Goal: Transaction & Acquisition: Purchase product/service

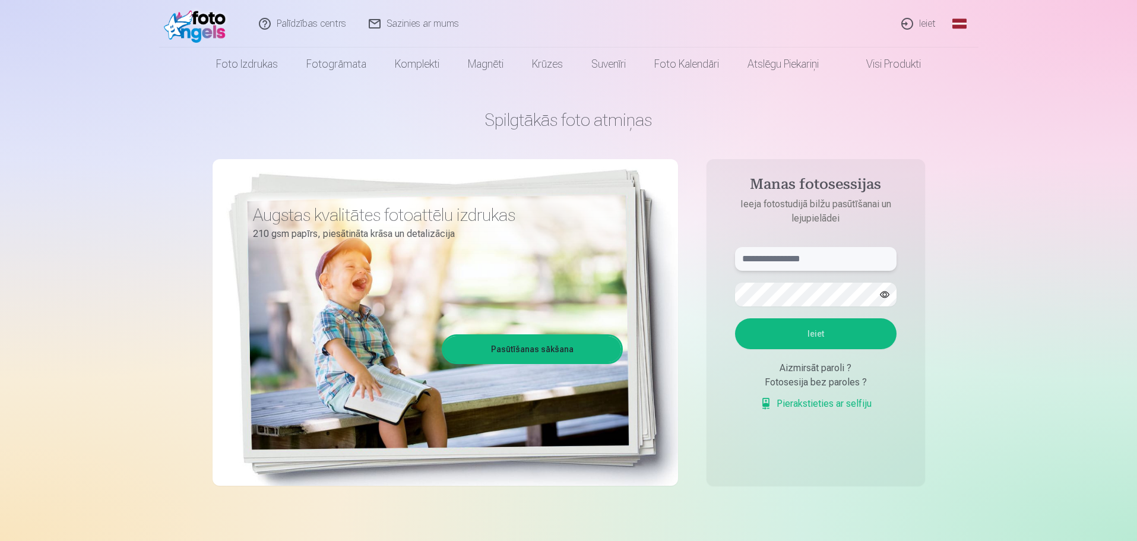
click at [751, 262] on input "text" at bounding box center [815, 259] width 161 height 24
click at [829, 335] on button "Ieiet" at bounding box center [815, 333] width 161 height 31
click at [761, 258] on input "**********" at bounding box center [815, 259] width 161 height 24
type input "**********"
click at [806, 332] on button "Ieiet" at bounding box center [815, 333] width 161 height 31
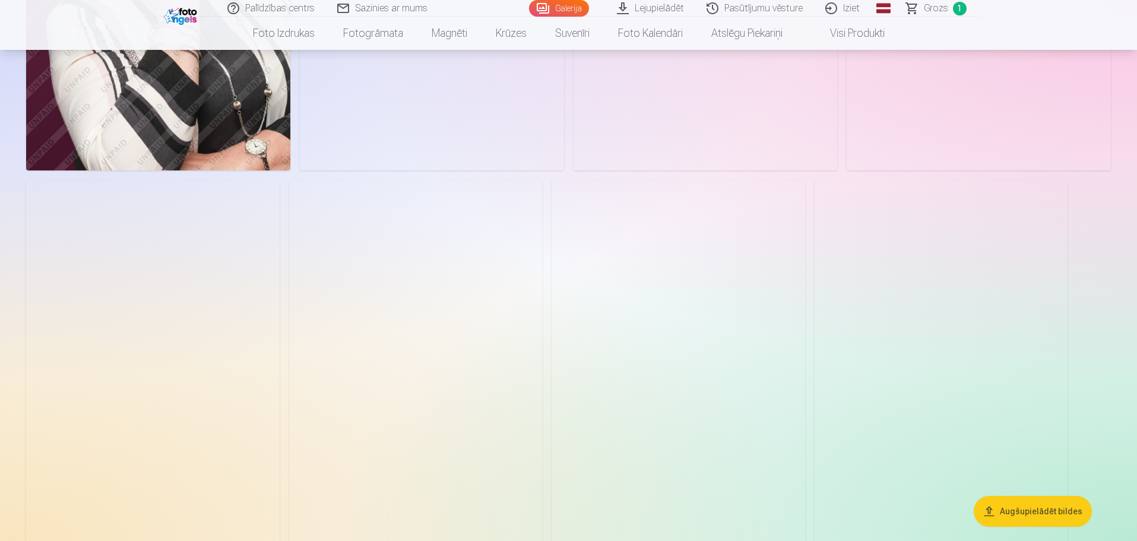
scroll to position [178, 0]
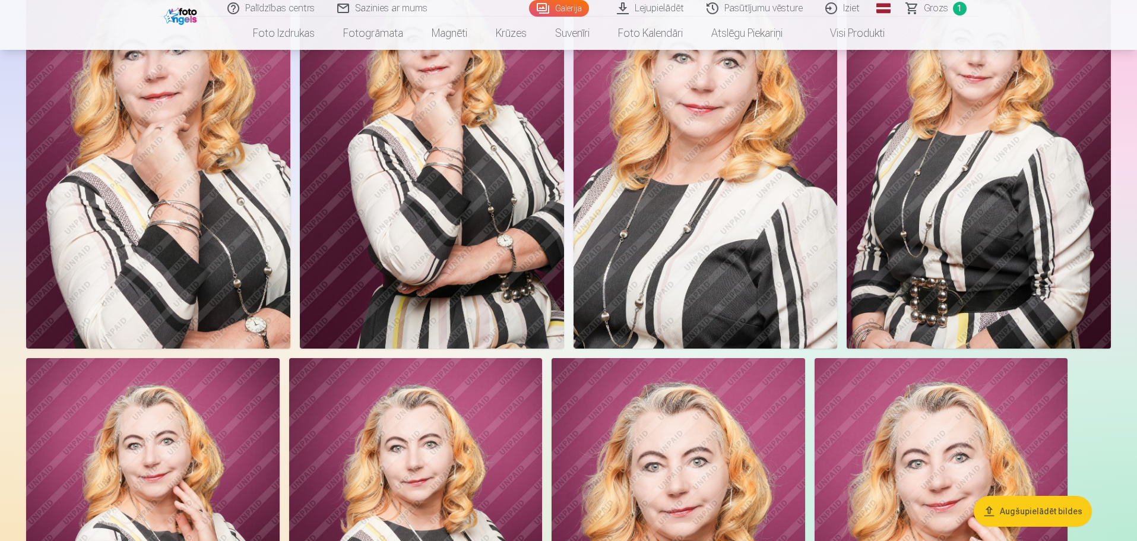
click at [757, 205] on img at bounding box center [705, 151] width 264 height 396
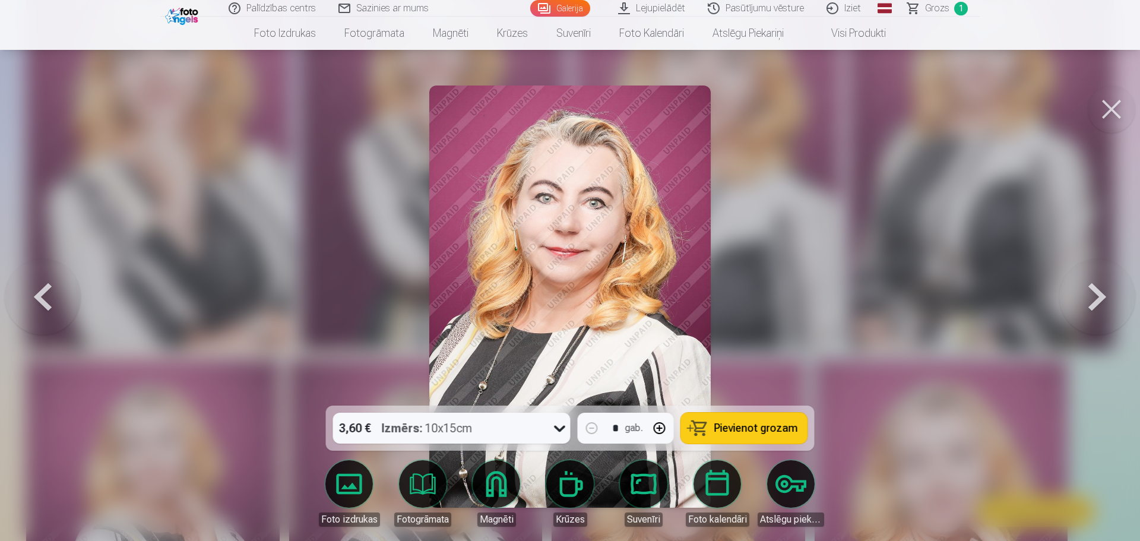
click at [760, 437] on button "Pievienot grozam" at bounding box center [744, 428] width 126 height 31
click at [1096, 290] on button at bounding box center [1097, 296] width 76 height 194
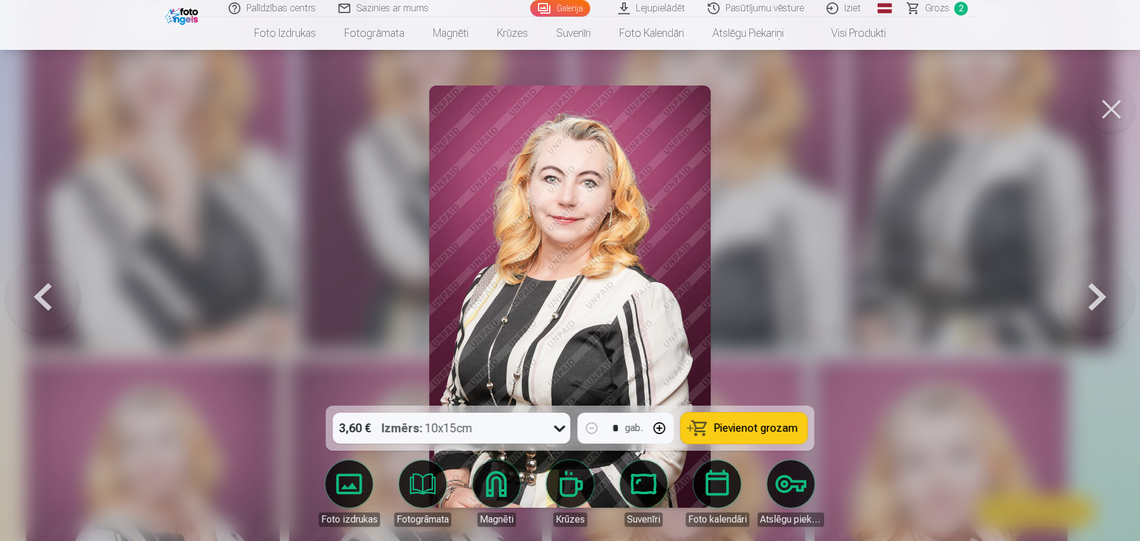
click at [1095, 290] on button at bounding box center [1097, 296] width 76 height 194
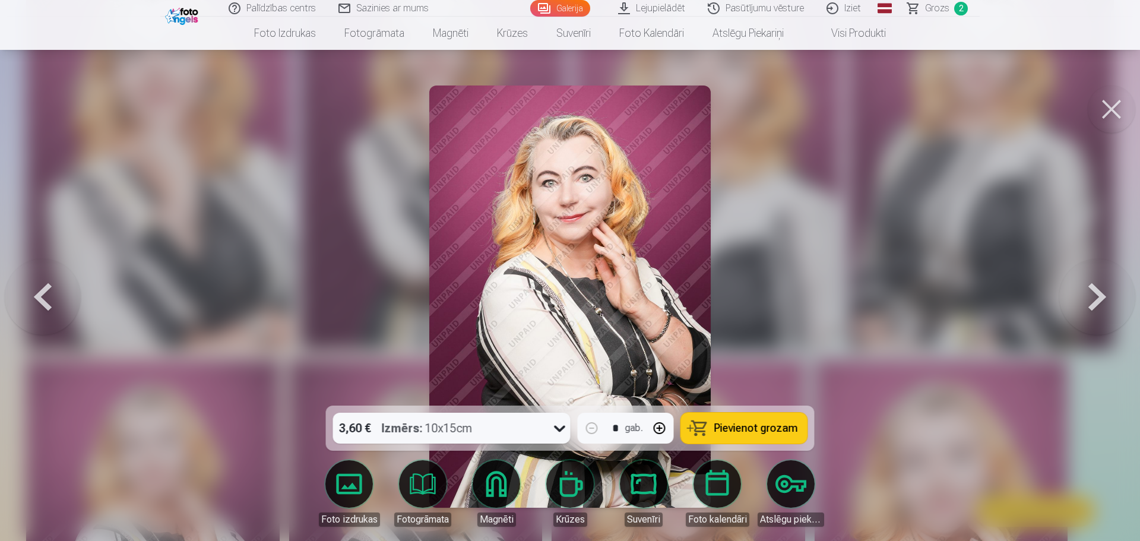
click at [1095, 290] on button at bounding box center [1097, 296] width 76 height 194
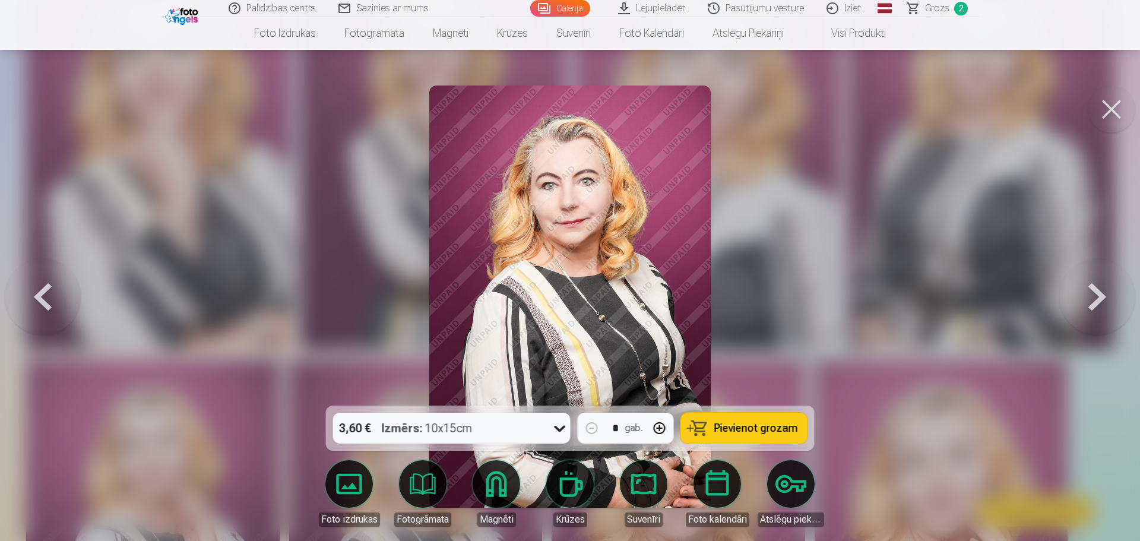
click at [1095, 290] on button at bounding box center [1097, 296] width 76 height 194
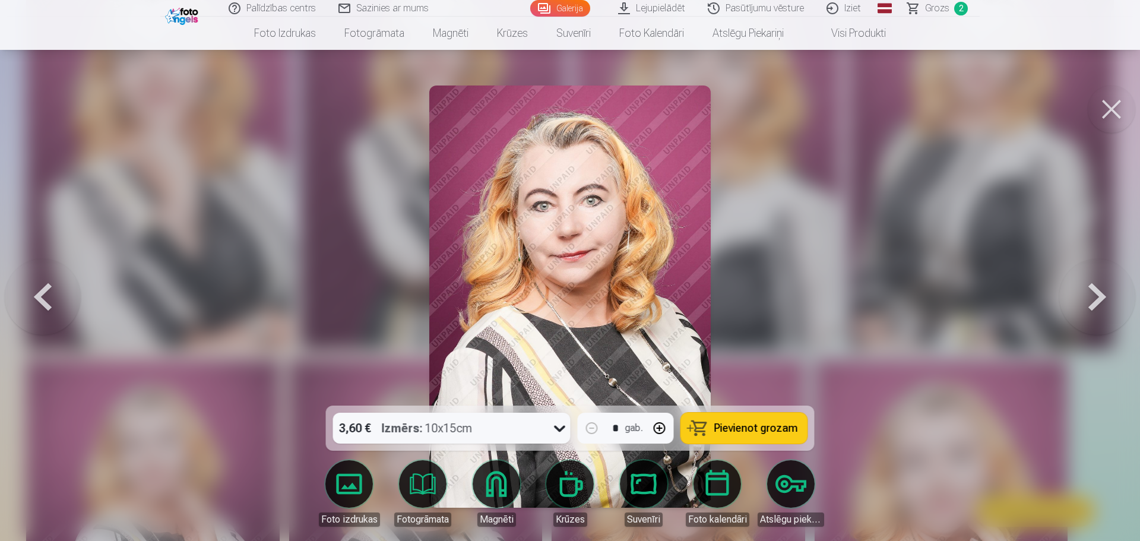
click at [1095, 290] on button at bounding box center [1097, 296] width 76 height 194
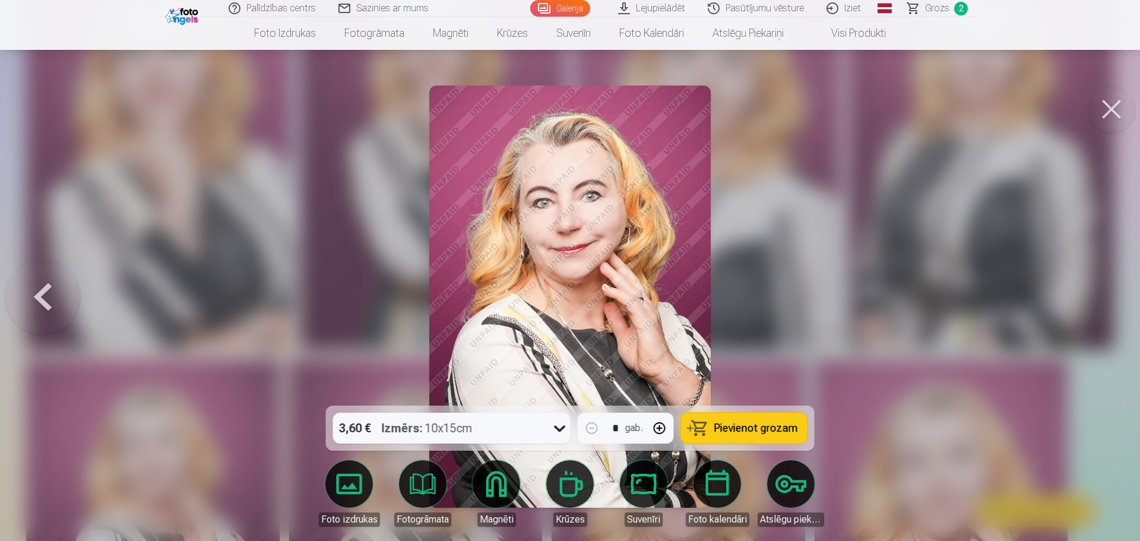
click at [1095, 290] on div at bounding box center [570, 270] width 1140 height 541
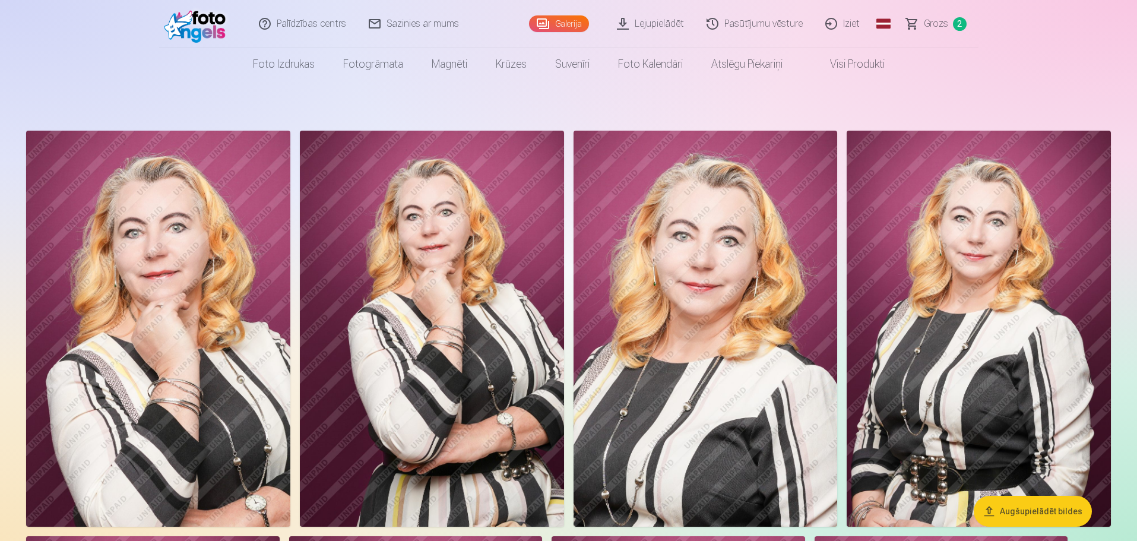
click at [932, 23] on span "Grozs" at bounding box center [936, 24] width 24 height 14
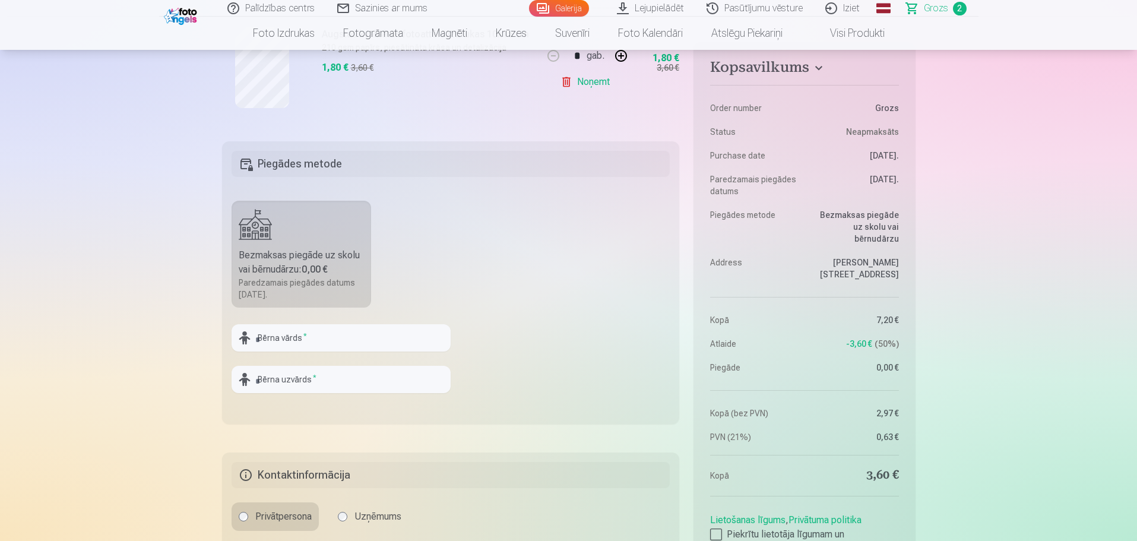
scroll to position [475, 0]
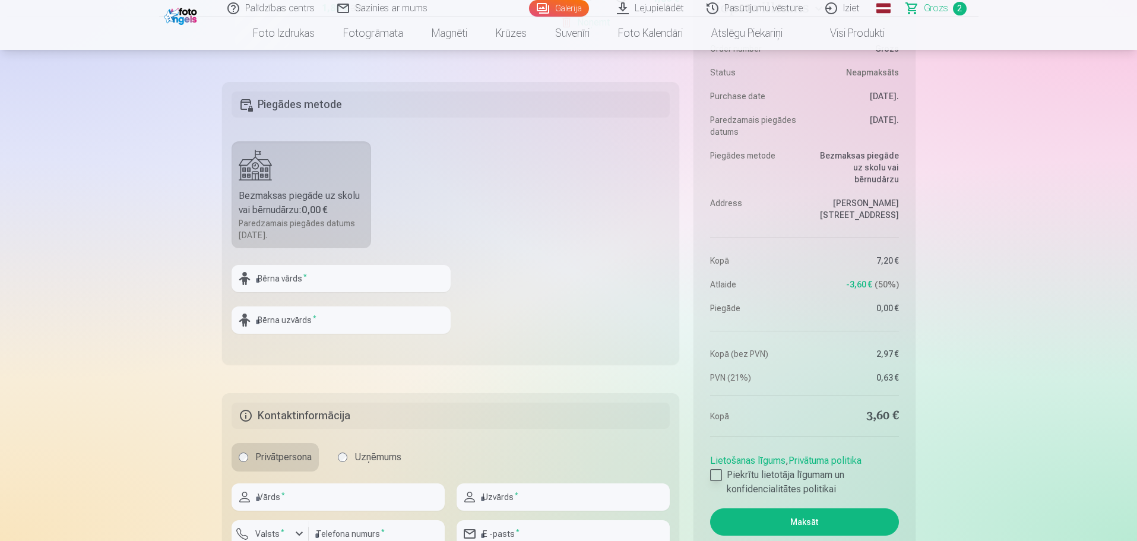
click at [724, 470] on label "Piekrītu lietotāja līgumam un konfidencialitātes politikai" at bounding box center [804, 482] width 188 height 28
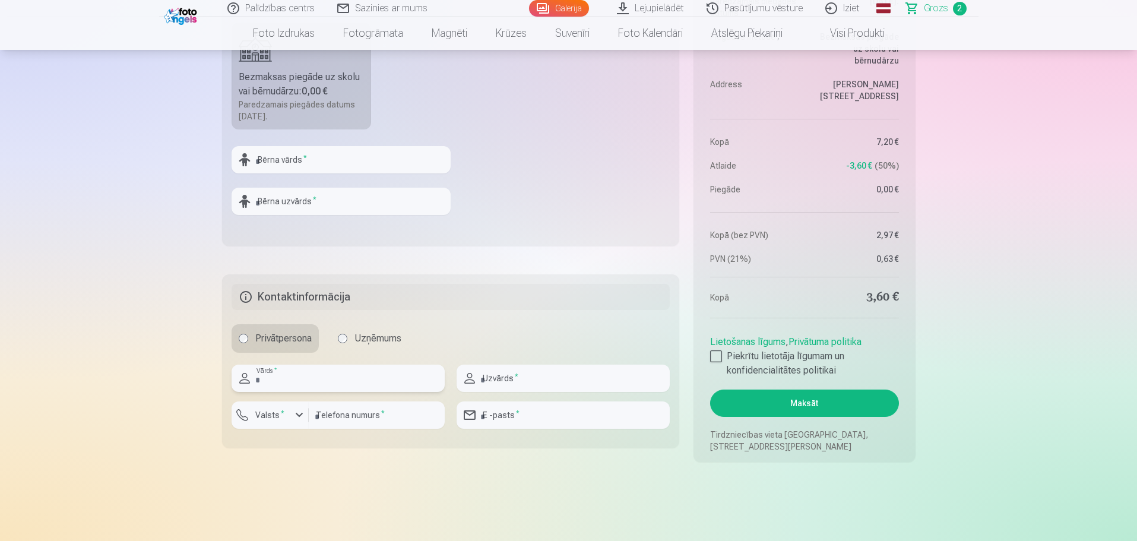
click at [281, 382] on input "text" at bounding box center [337, 377] width 213 height 27
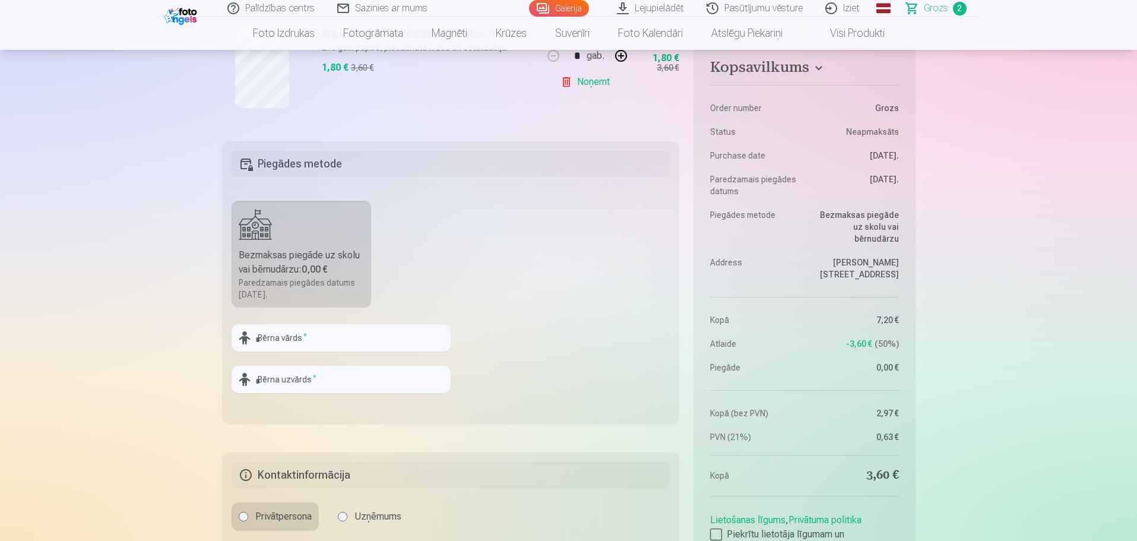
scroll to position [119, 0]
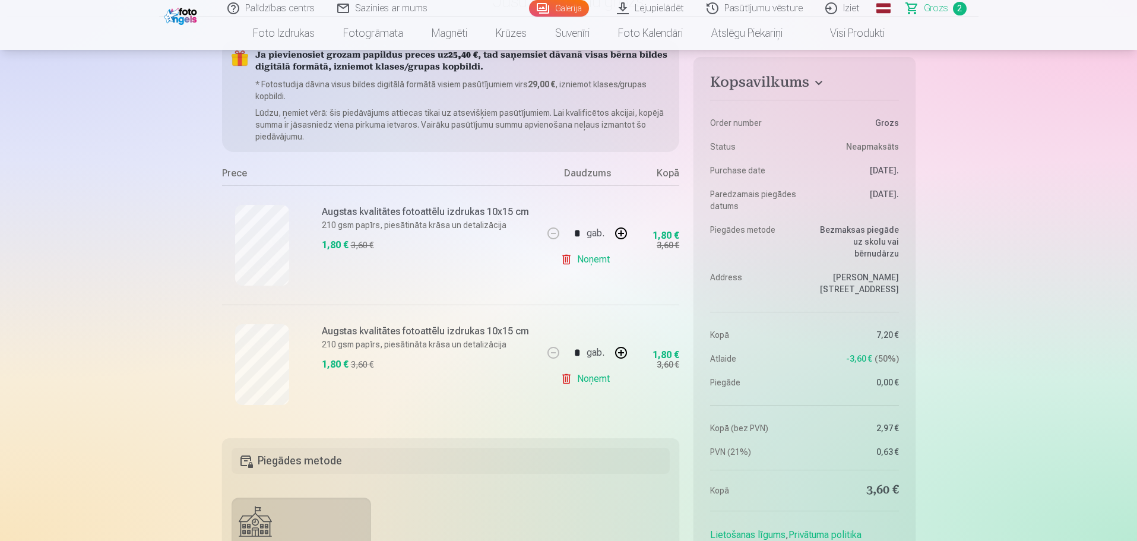
type input "*****"
click at [583, 377] on link "Noņemt" at bounding box center [587, 379] width 54 height 24
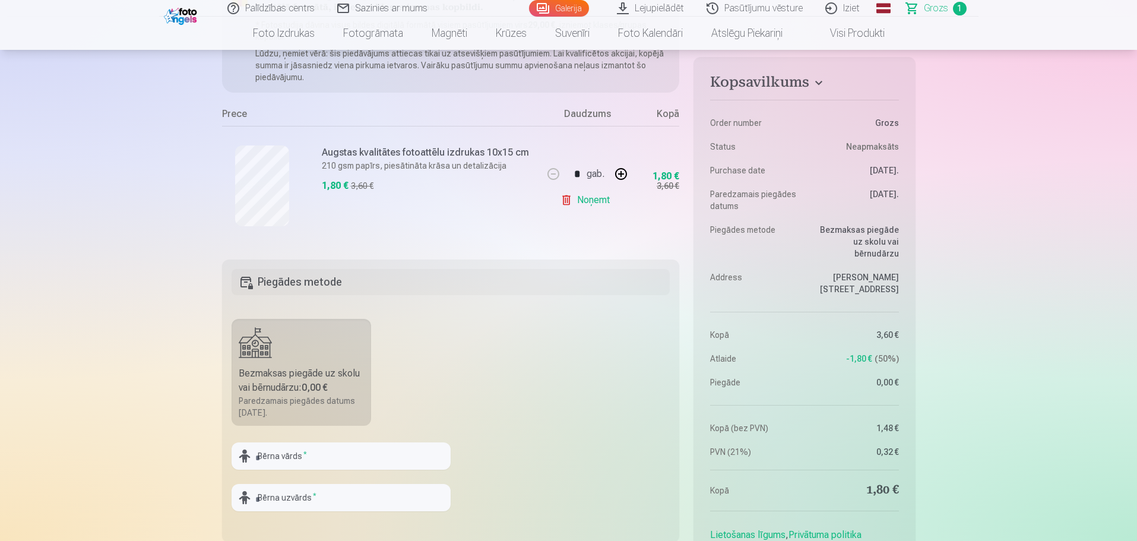
scroll to position [0, 0]
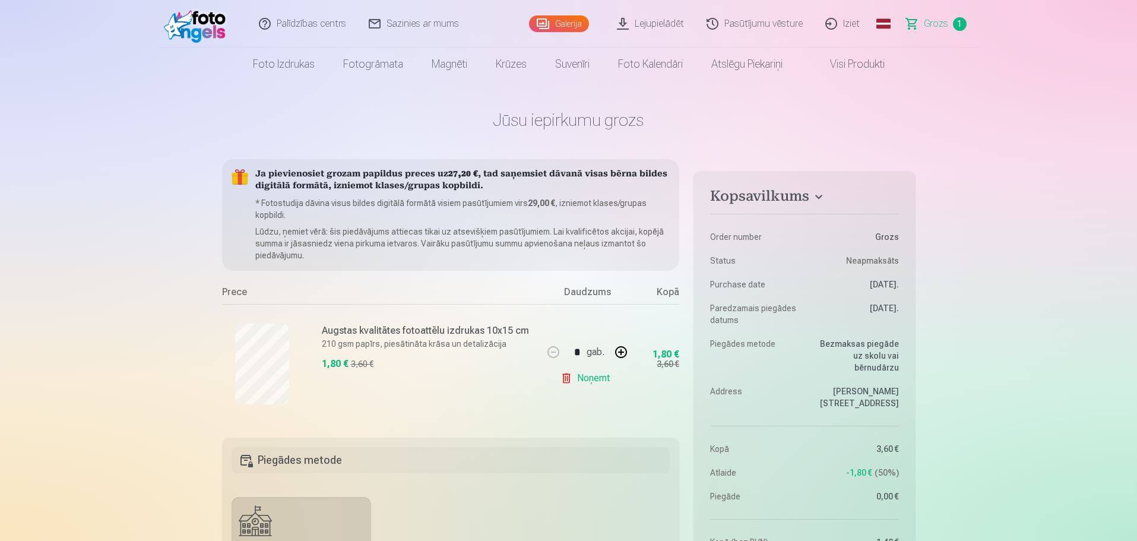
click at [564, 22] on link "Galerija" at bounding box center [559, 23] width 60 height 17
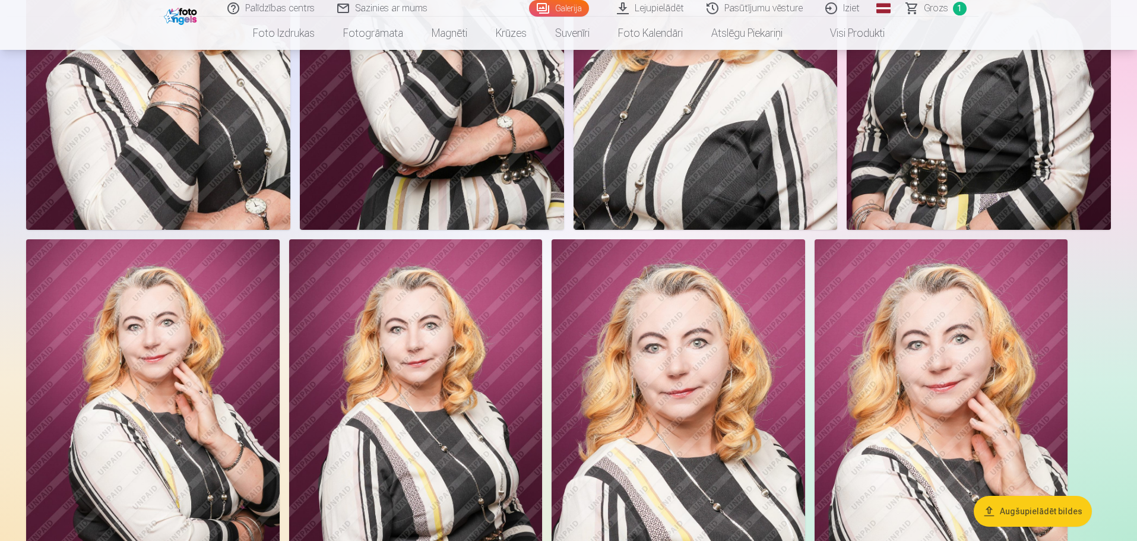
scroll to position [119, 0]
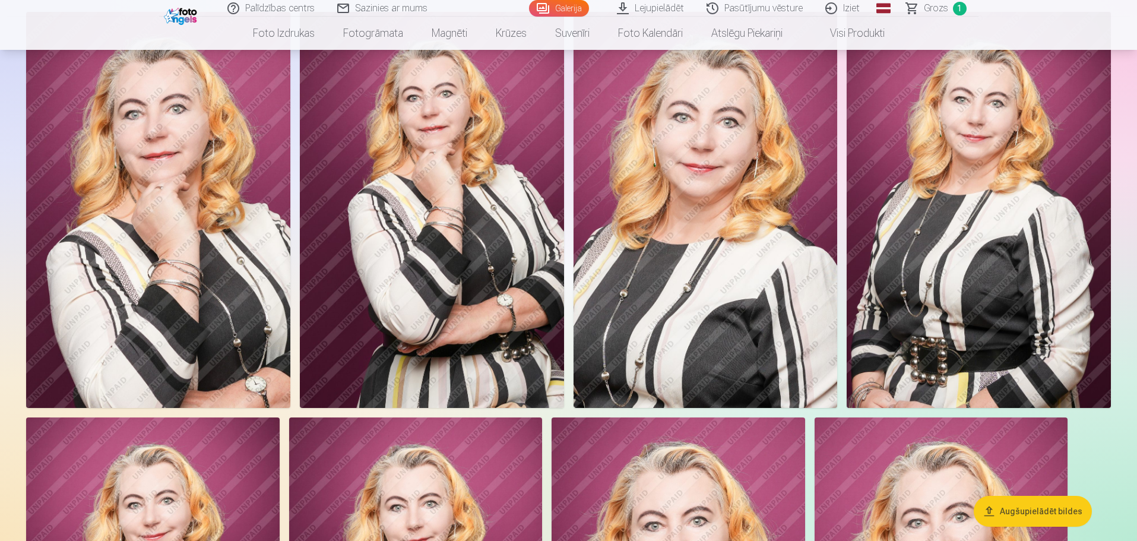
click at [1020, 224] on img at bounding box center [978, 210] width 264 height 396
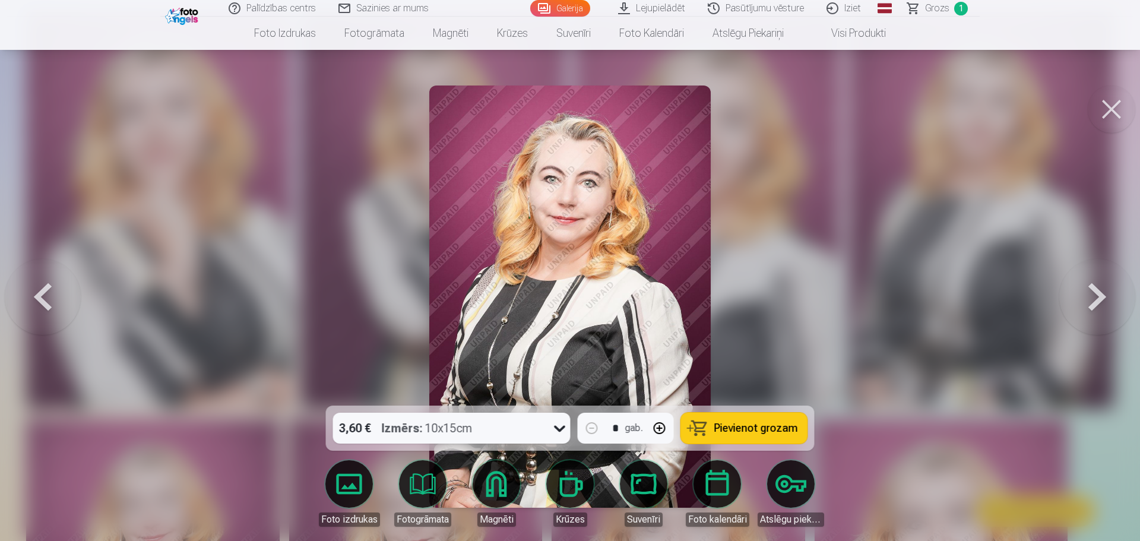
click at [745, 430] on span "Pievienot grozam" at bounding box center [756, 428] width 84 height 11
click at [1115, 107] on button at bounding box center [1110, 108] width 47 height 47
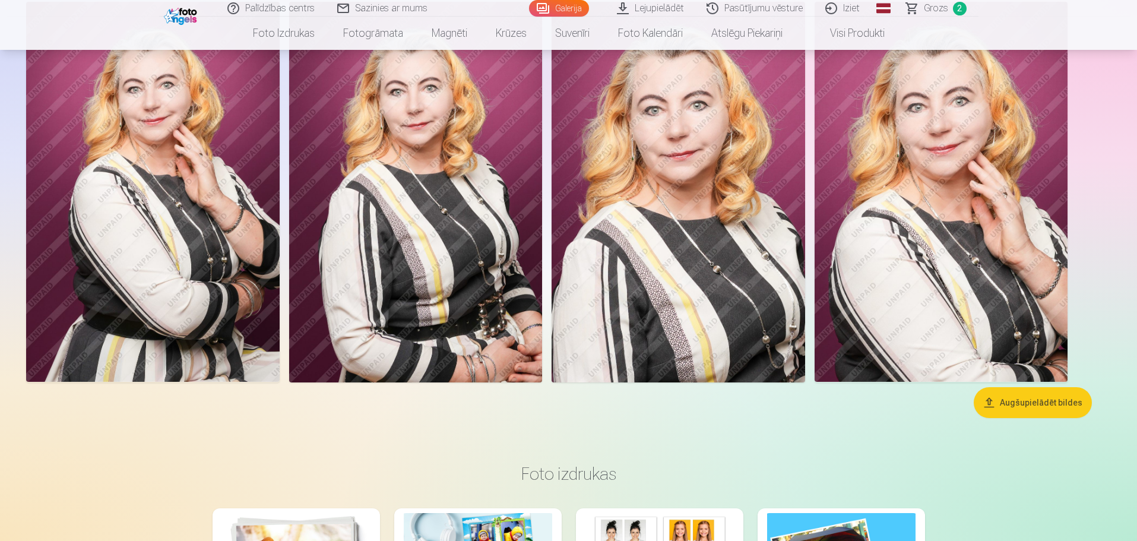
scroll to position [475, 0]
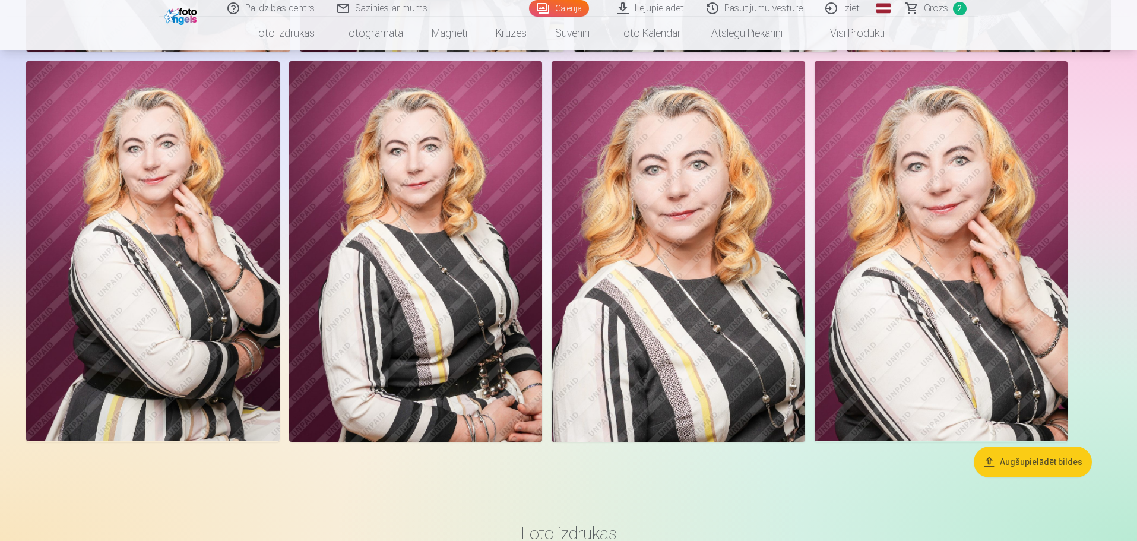
click at [932, 7] on span "Grozs" at bounding box center [936, 8] width 24 height 14
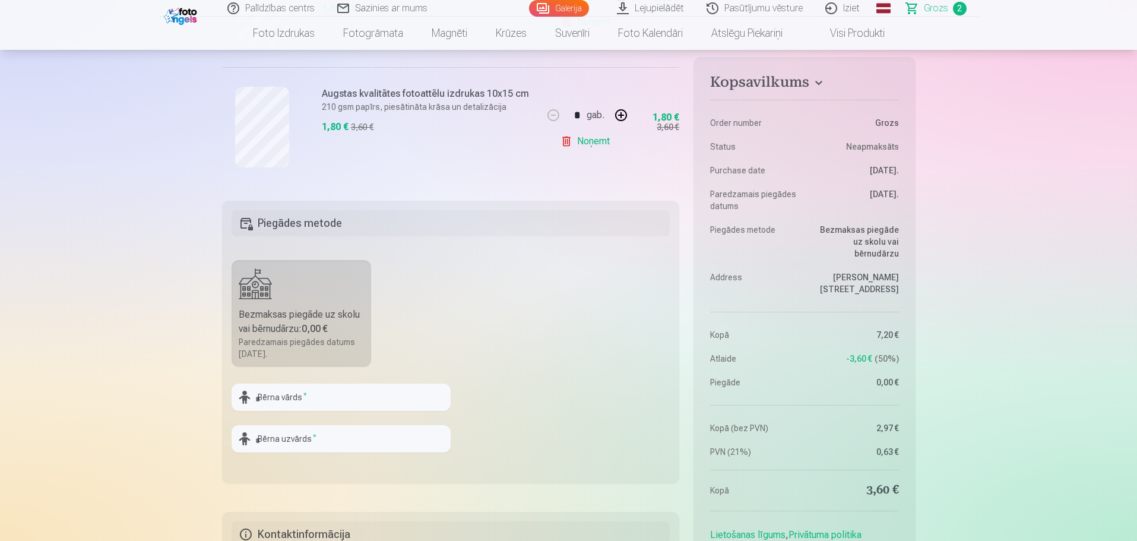
scroll to position [594, 0]
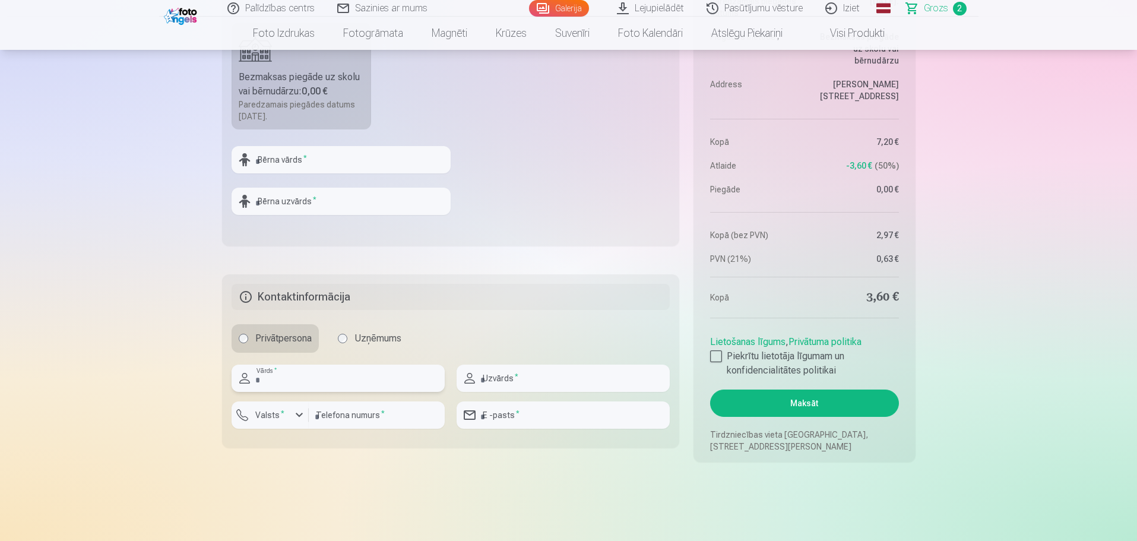
click at [264, 379] on input "text" at bounding box center [337, 377] width 213 height 27
type input "*"
type input "*****"
click at [299, 413] on div "button" at bounding box center [299, 415] width 14 height 14
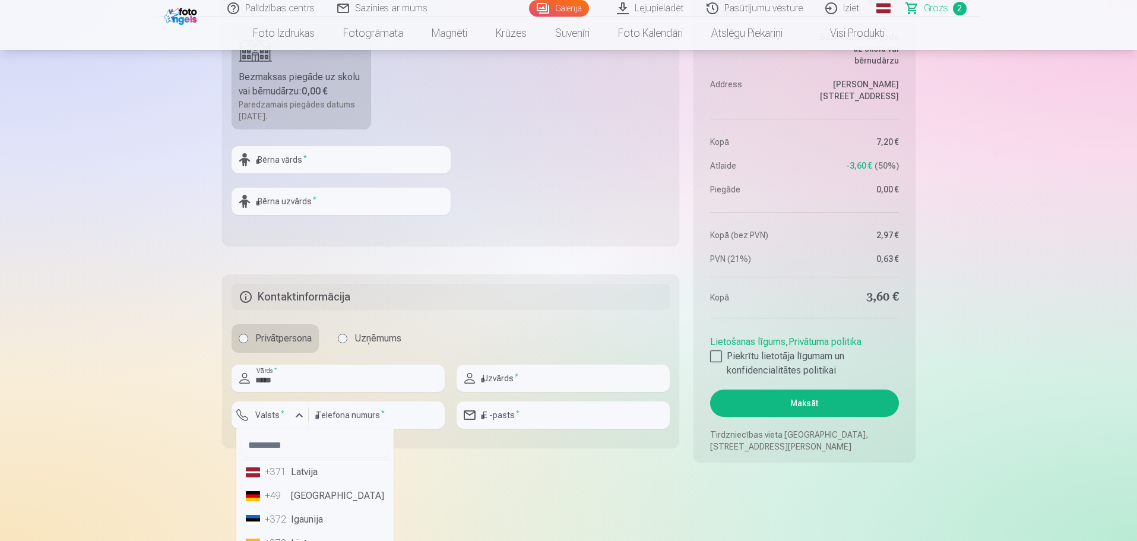
drag, startPoint x: 297, startPoint y: 475, endPoint x: 328, endPoint y: 456, distance: 35.4
click at [309, 469] on li "+371 Latvija" at bounding box center [315, 472] width 148 height 24
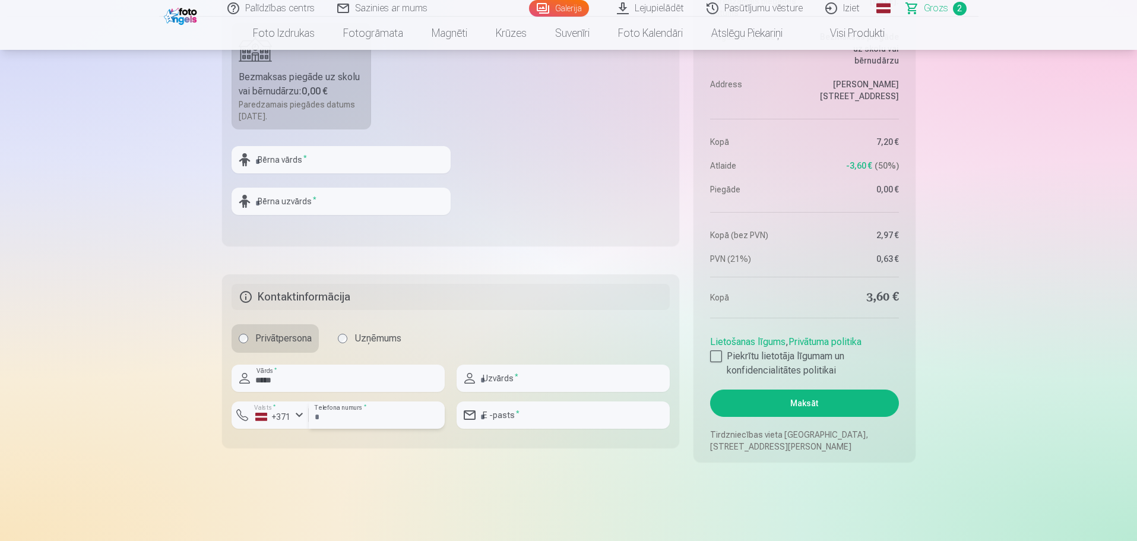
click at [370, 416] on input "number" at bounding box center [377, 414] width 136 height 27
type input "********"
click at [513, 382] on input "text" at bounding box center [562, 377] width 213 height 27
type input "**********"
click at [514, 430] on div at bounding box center [562, 433] width 213 height 9
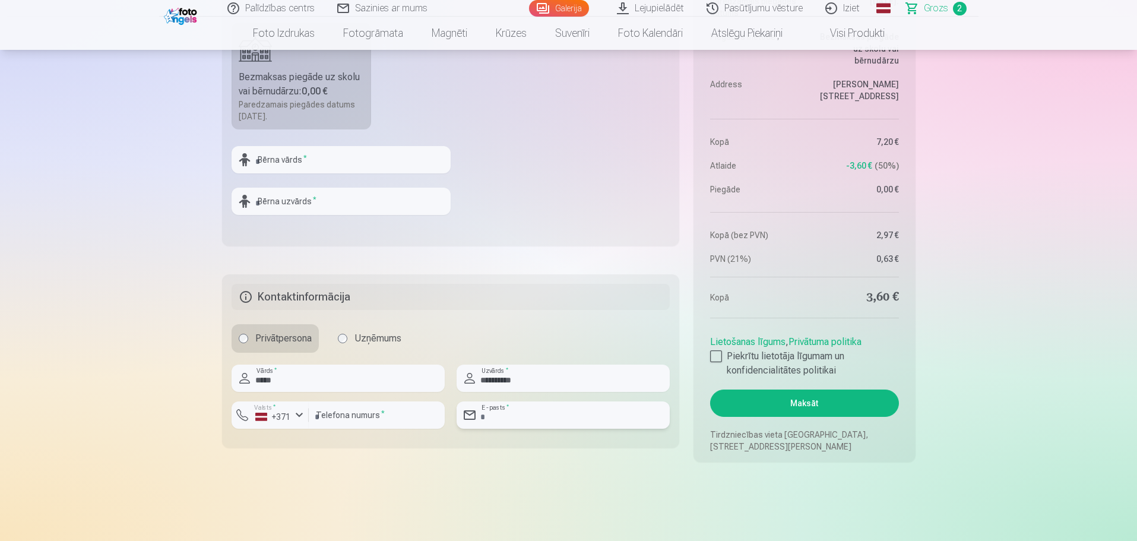
click at [514, 418] on input "email" at bounding box center [562, 414] width 213 height 27
type input "**********"
click at [711, 360] on div at bounding box center [716, 356] width 12 height 12
click at [834, 405] on button "Maksāt" at bounding box center [804, 402] width 188 height 27
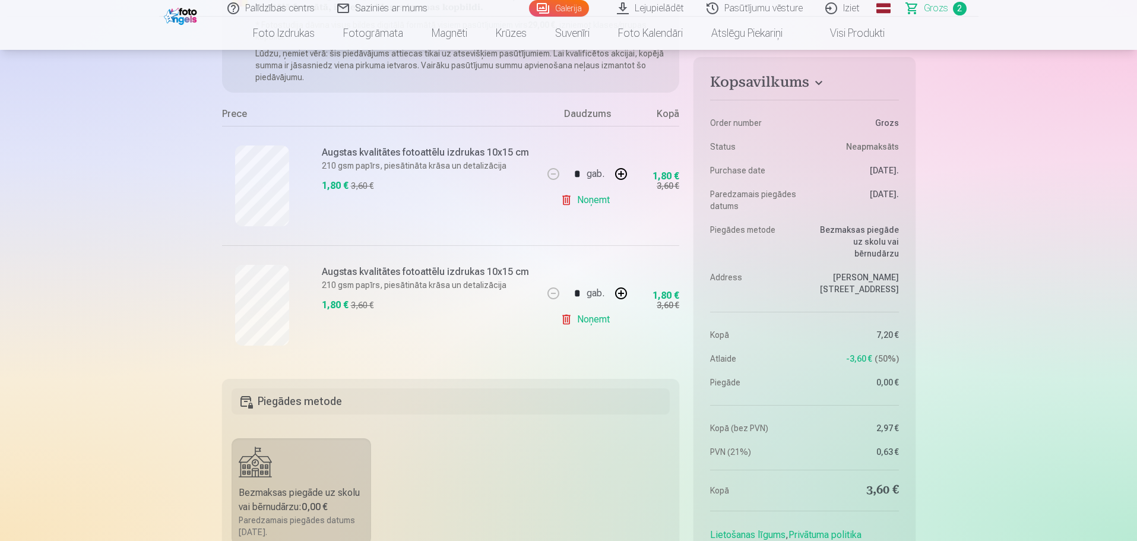
scroll to position [0, 0]
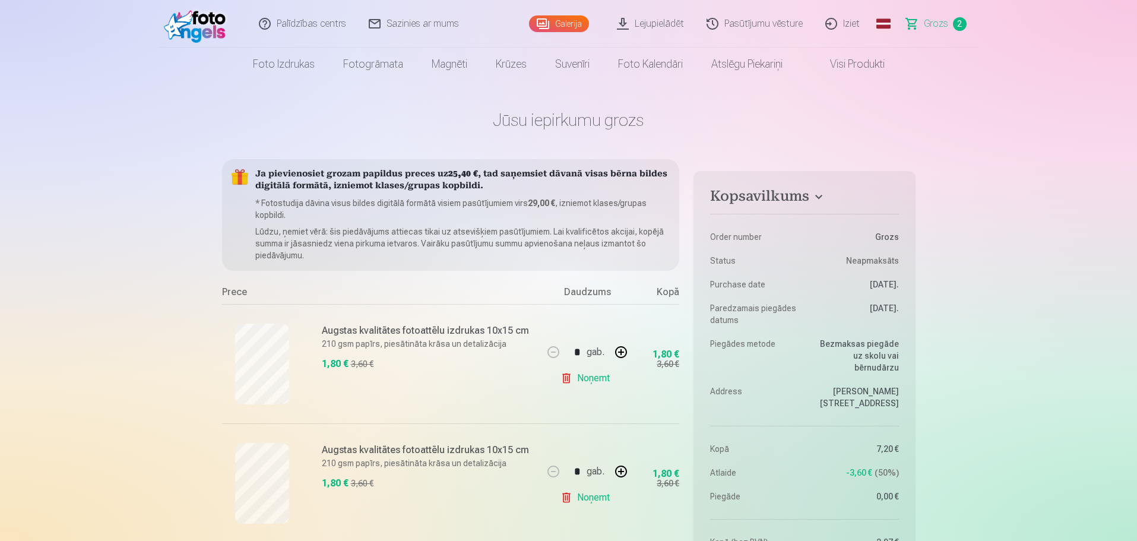
click at [404, 23] on link "Sazinies ar mums" at bounding box center [414, 23] width 113 height 47
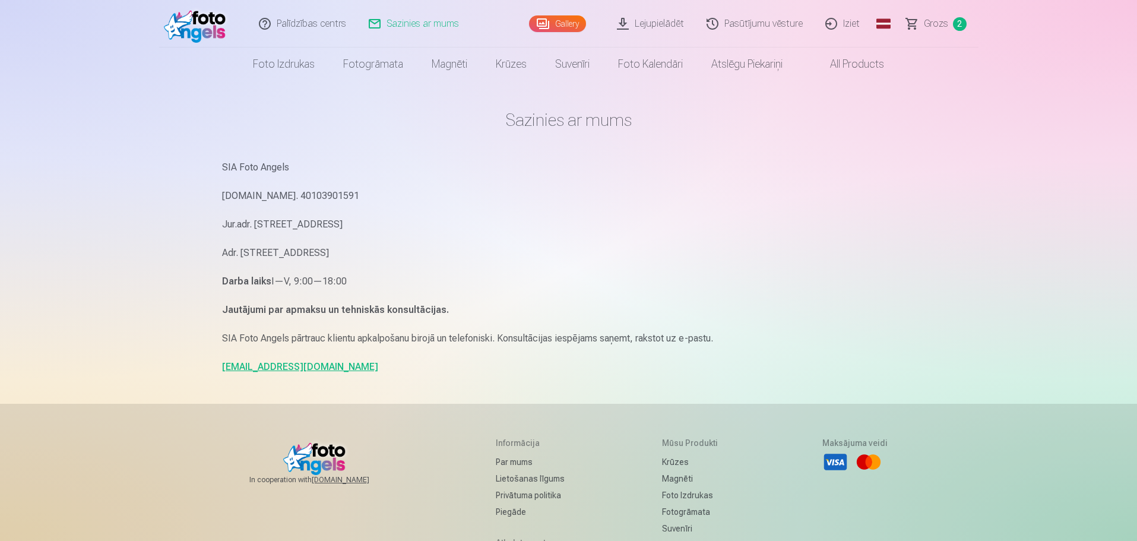
click at [269, 368] on link "info@fotoangels.lv" at bounding box center [300, 366] width 156 height 11
click at [256, 369] on link "info@fotoangels.lv" at bounding box center [300, 366] width 156 height 11
click at [208, 28] on img at bounding box center [198, 24] width 68 height 38
click at [929, 24] on span "Grozs" at bounding box center [936, 24] width 24 height 14
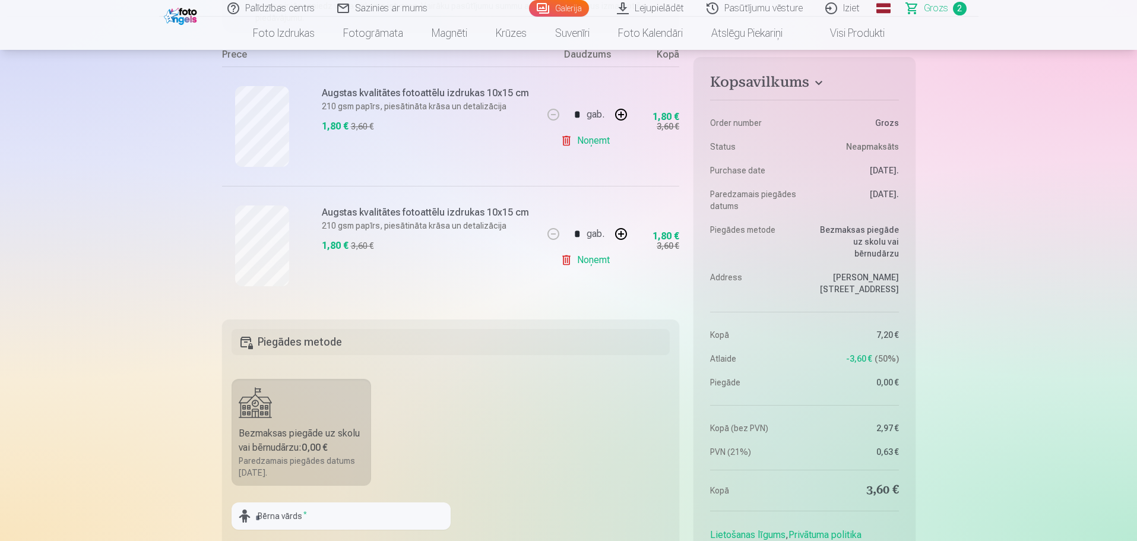
scroll to position [59, 0]
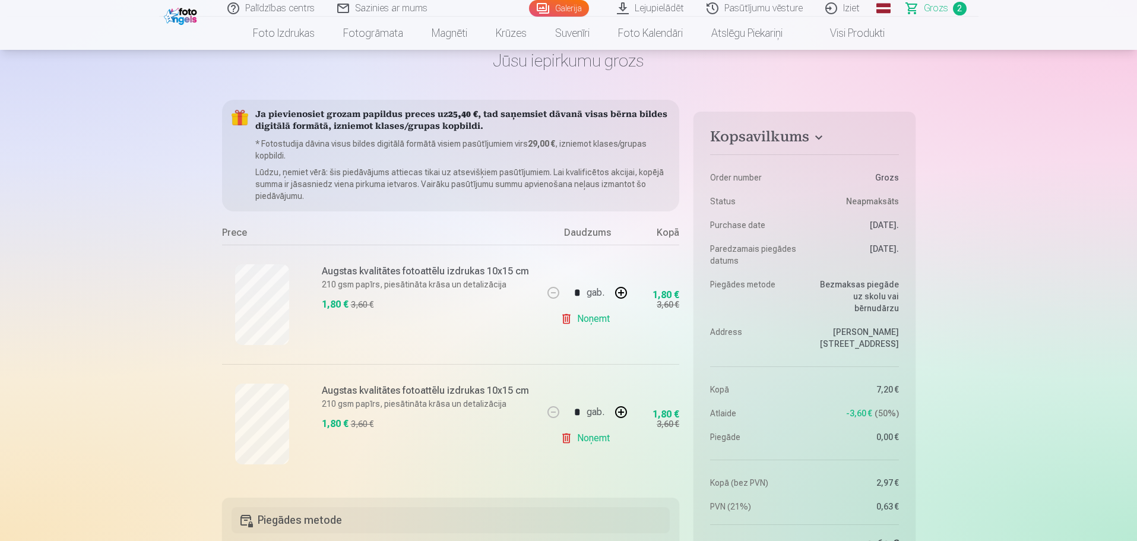
click at [568, 438] on link "Noņemt" at bounding box center [587, 438] width 54 height 24
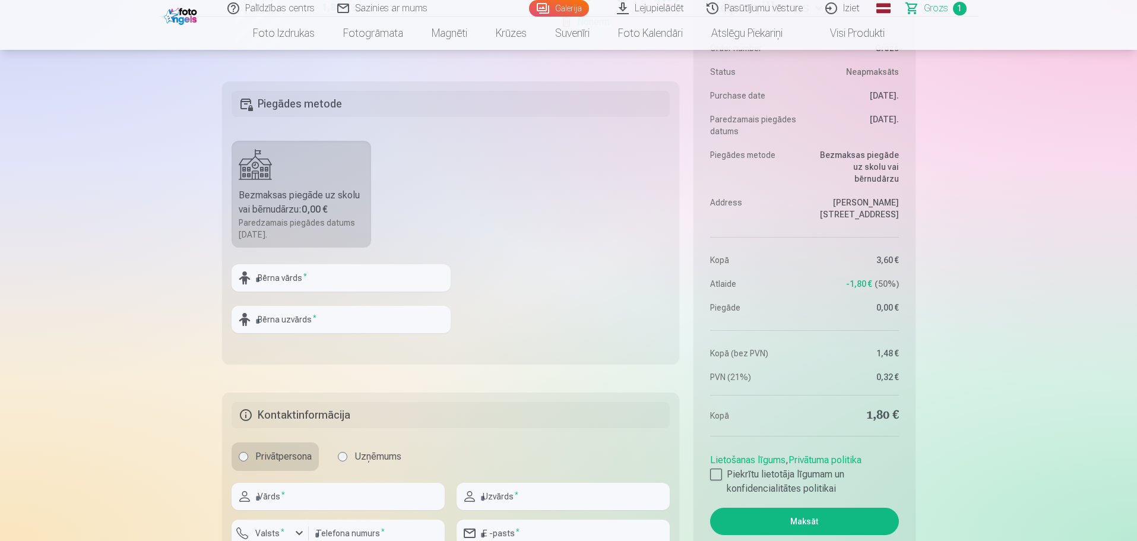
scroll to position [475, 0]
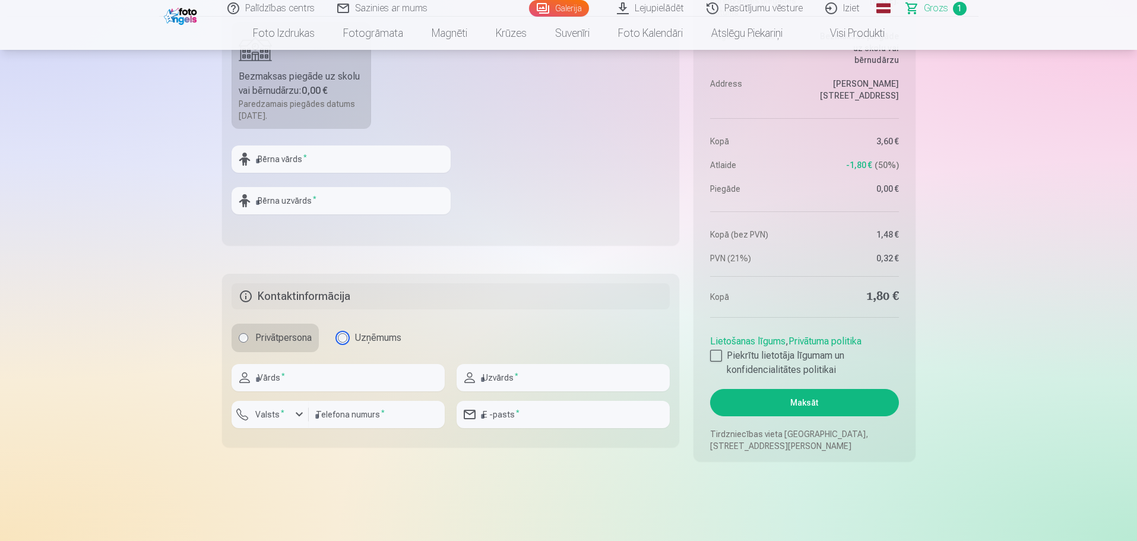
click at [339, 340] on label "Uzņēmums" at bounding box center [370, 337] width 78 height 28
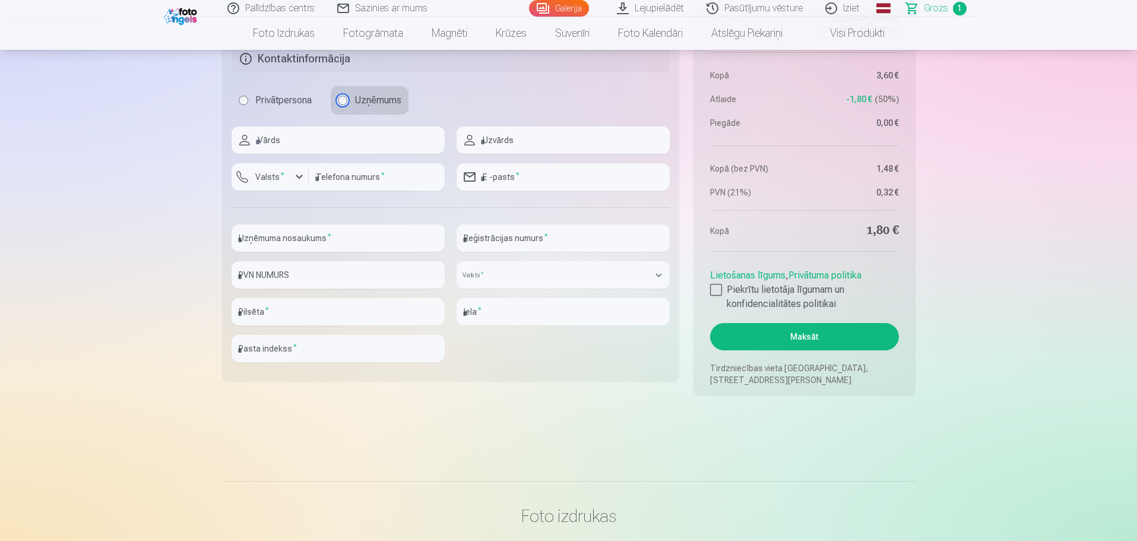
scroll to position [594, 0]
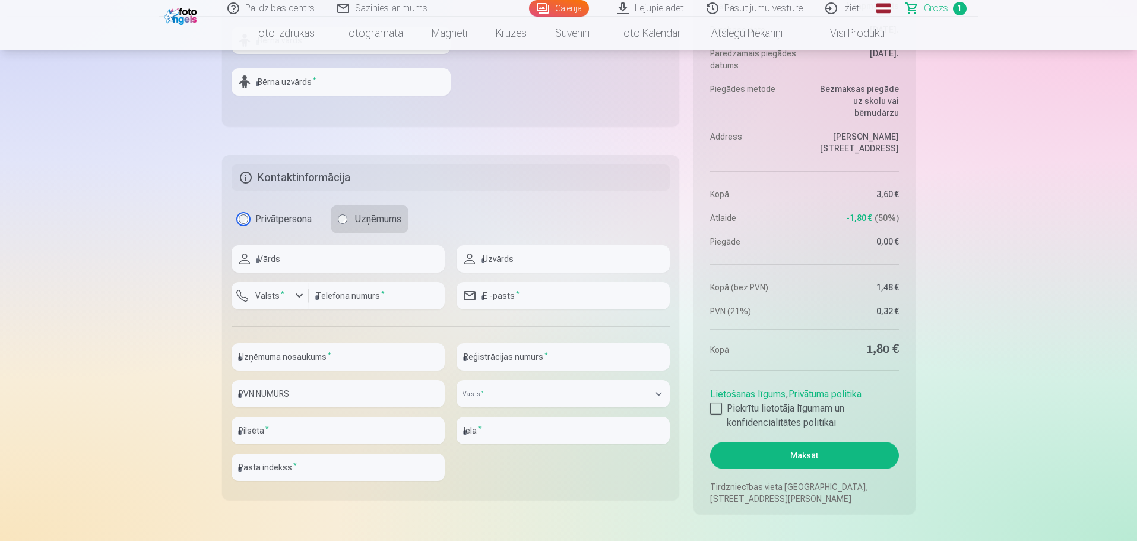
click at [236, 218] on label "Privātpersona" at bounding box center [274, 219] width 87 height 28
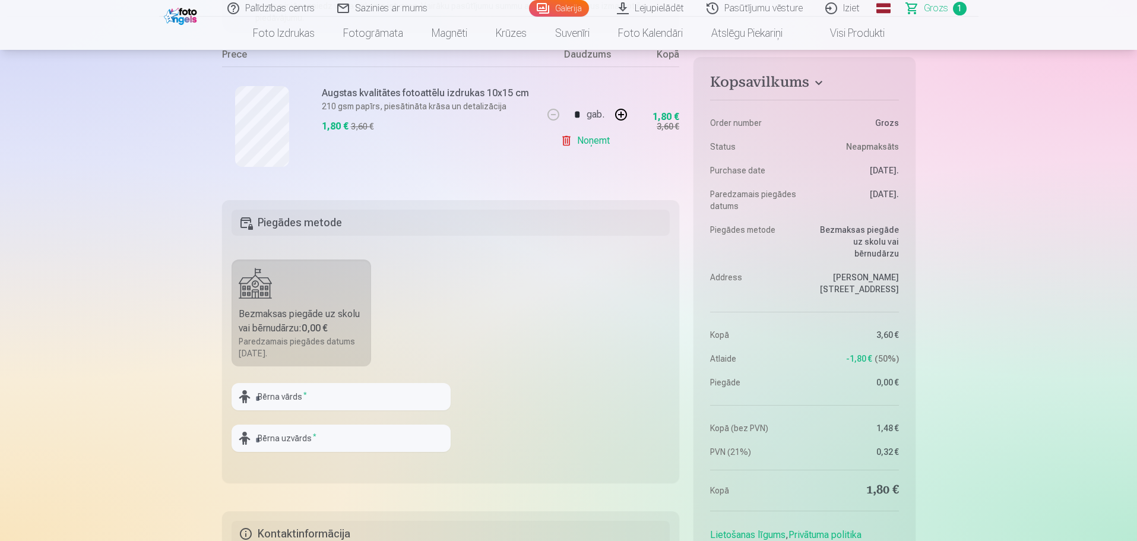
scroll to position [475, 0]
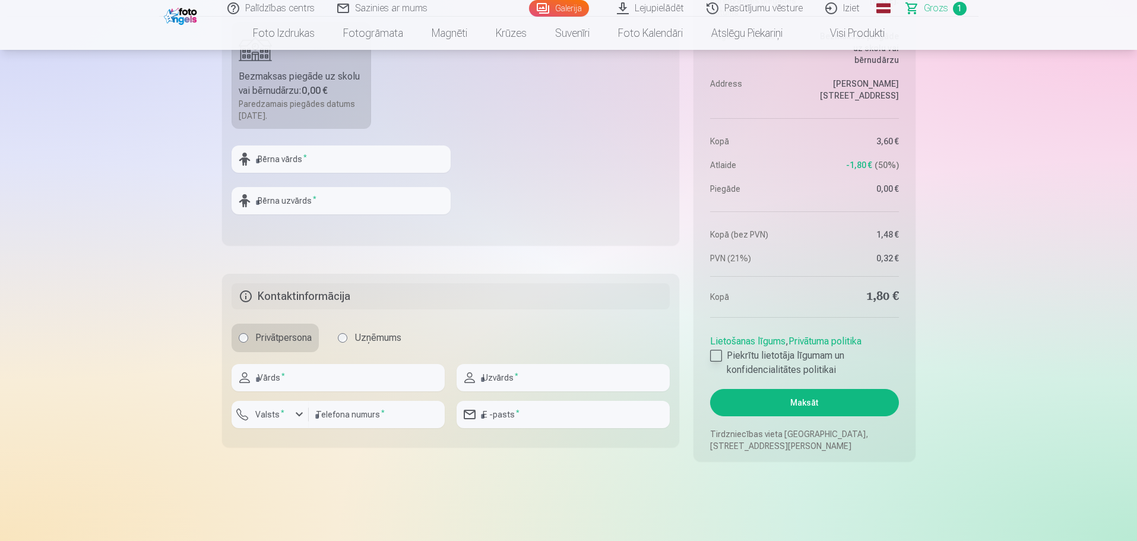
click at [720, 356] on div at bounding box center [716, 356] width 12 height 12
click at [808, 403] on button "Maksāt" at bounding box center [804, 402] width 188 height 27
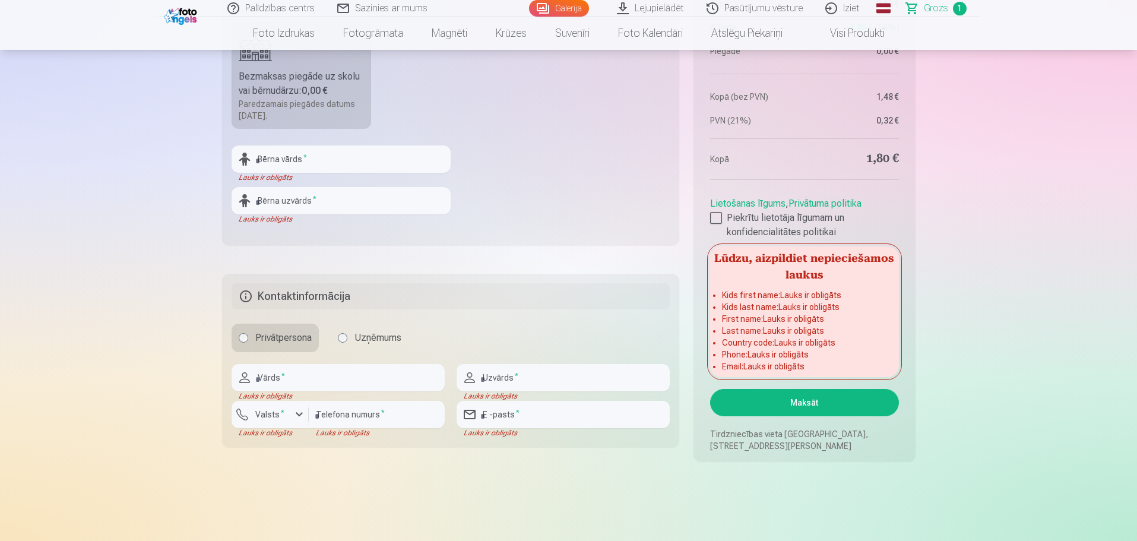
click at [268, 72] on div "Bezmaksas piegāde uz skolu vai bērnudārzu : 0,00 €" at bounding box center [302, 83] width 126 height 28
click at [279, 85] on div "Bezmaksas piegāde uz skolu vai bērnudārzu : 0,00 €" at bounding box center [302, 83] width 126 height 28
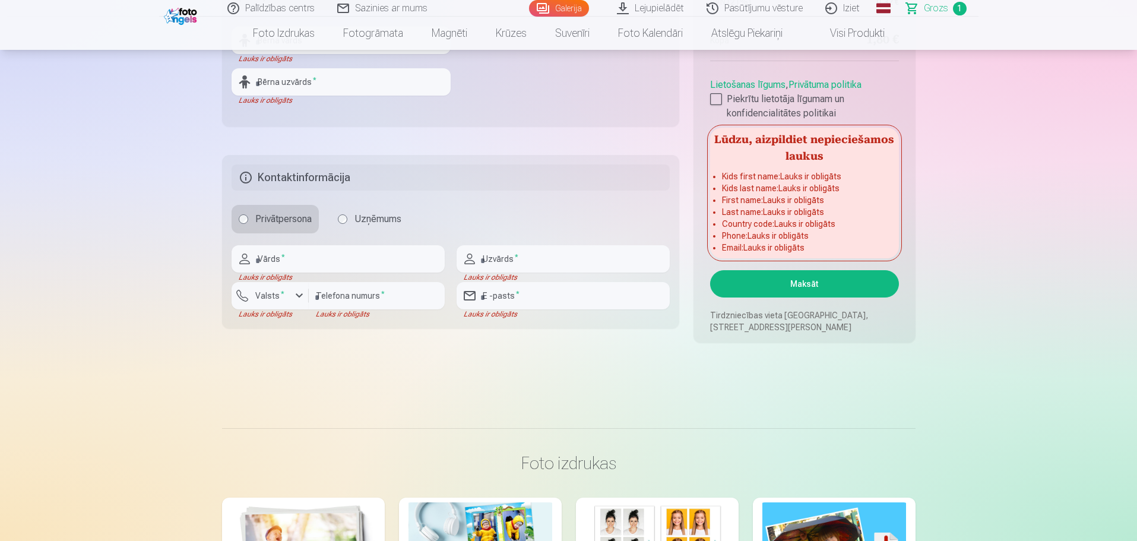
scroll to position [534, 0]
